Goal: Navigation & Orientation: Find specific page/section

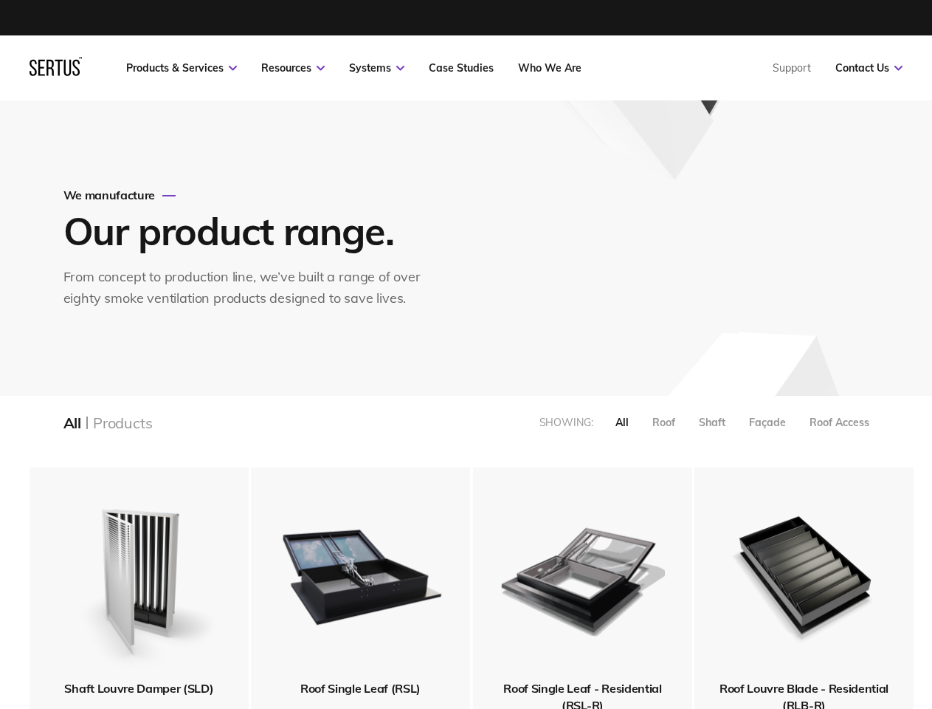
click at [293, 68] on link "Resources" at bounding box center [292, 67] width 63 height 13
click at [377, 68] on link "Systems" at bounding box center [376, 67] width 55 height 13
click at [869, 68] on link "Contact Us" at bounding box center [869, 67] width 67 height 13
click at [622, 422] on div "All" at bounding box center [622, 422] width 13 height 13
click at [664, 422] on div "Roof" at bounding box center [664, 422] width 23 height 13
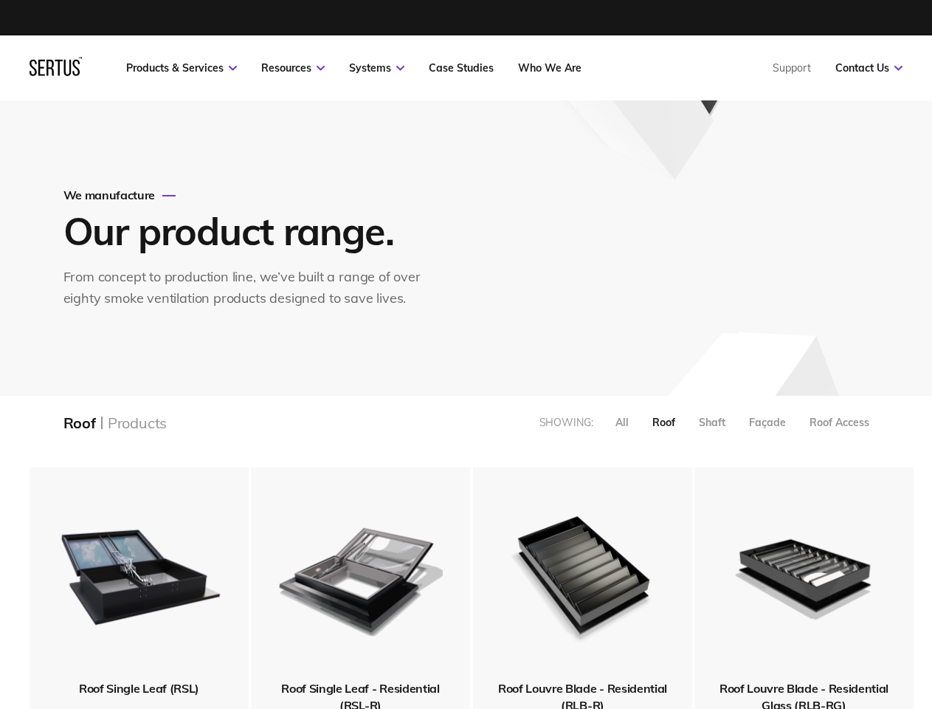
click at [712, 422] on div "Shaft" at bounding box center [712, 422] width 27 height 13
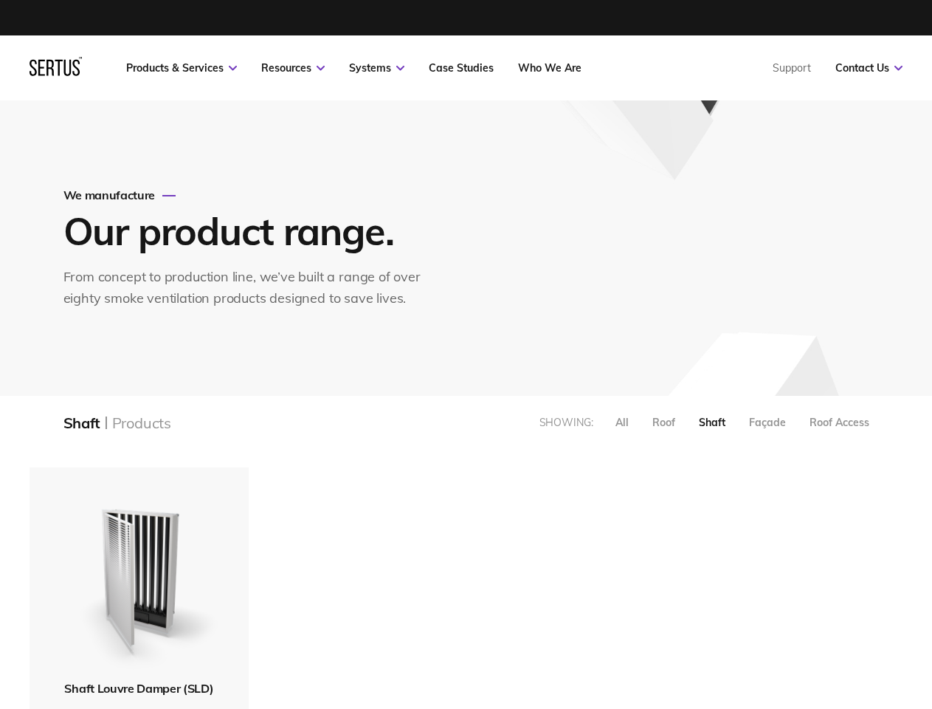
click at [768, 422] on div "Façade" at bounding box center [767, 422] width 37 height 13
